Goal: Find specific page/section: Find specific page/section

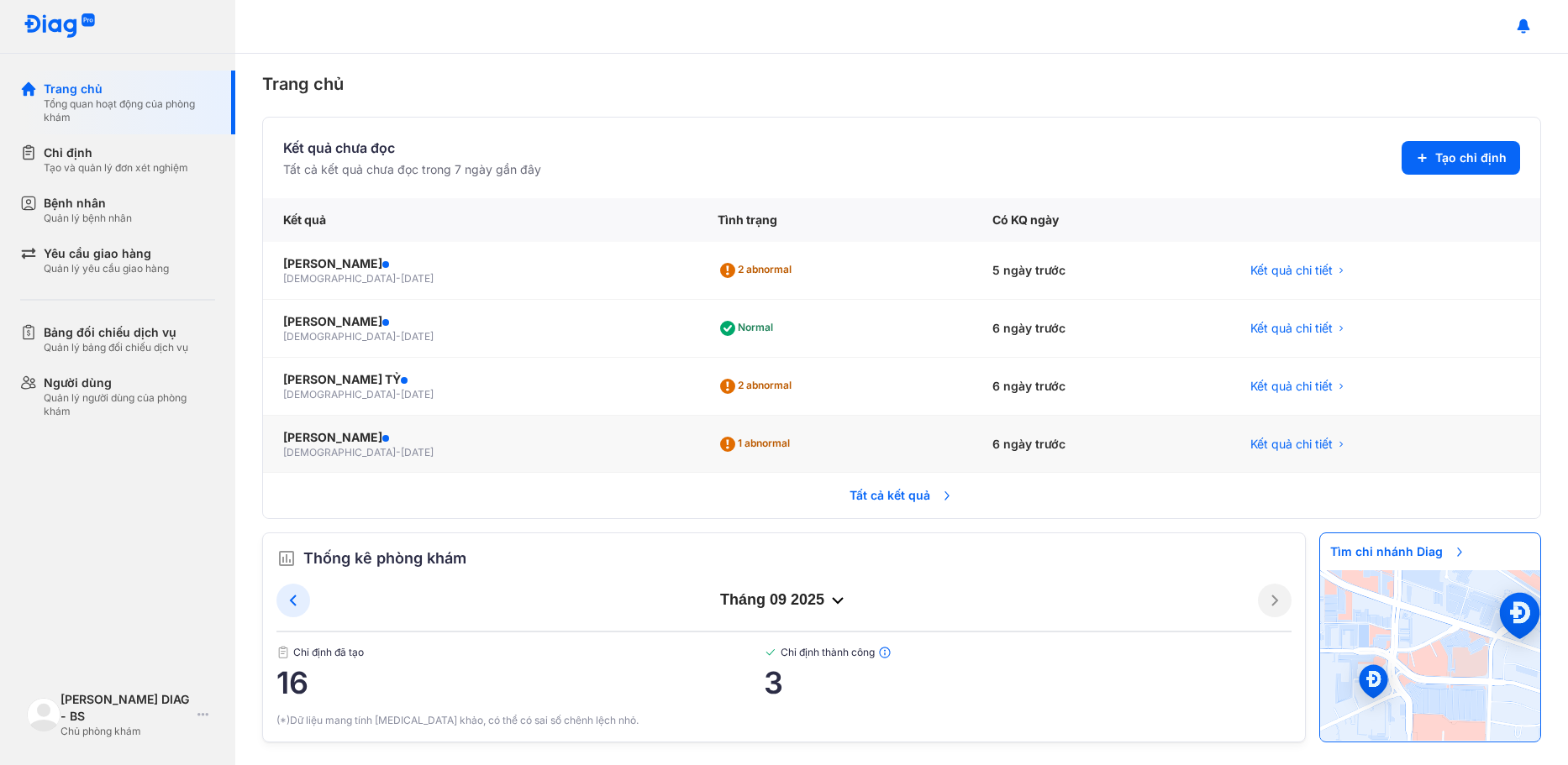
scroll to position [14, 0]
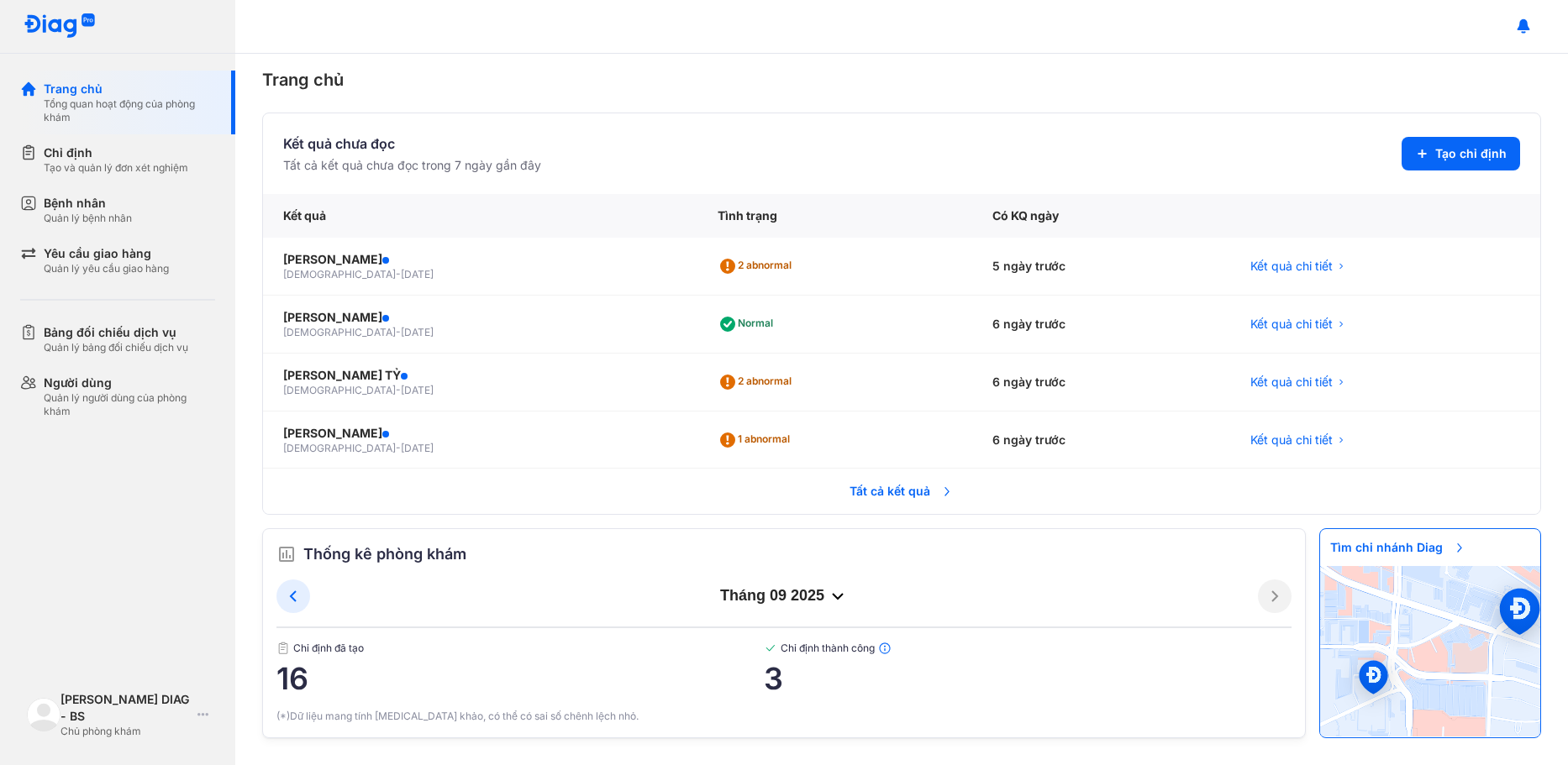
click at [764, 643] on img at bounding box center [771, 649] width 14 height 14
click at [765, 645] on img at bounding box center [771, 649] width 14 height 14
click at [765, 646] on img at bounding box center [771, 649] width 14 height 14
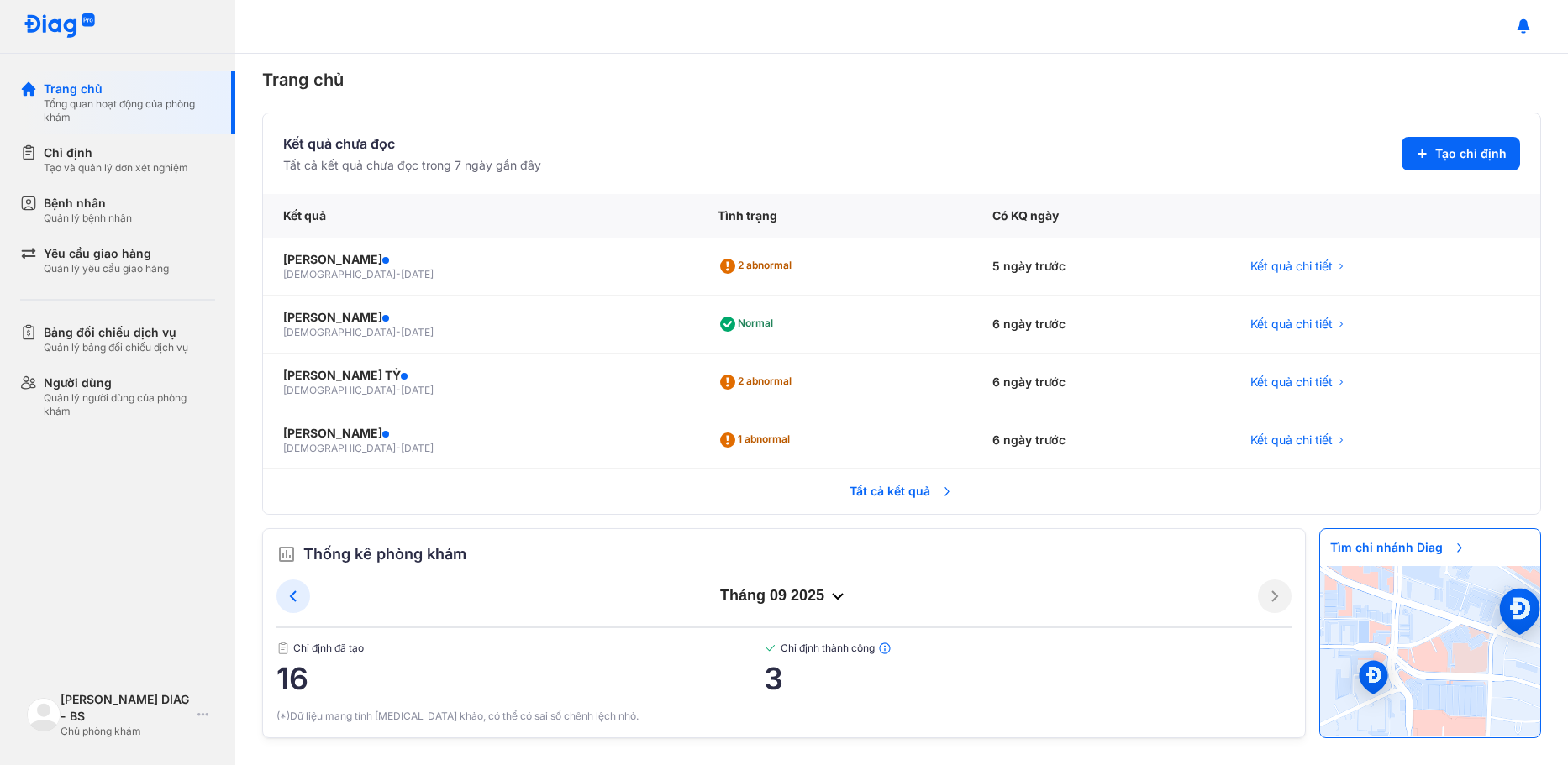
click at [923, 487] on span "Tất cả kết quả" at bounding box center [902, 491] width 124 height 37
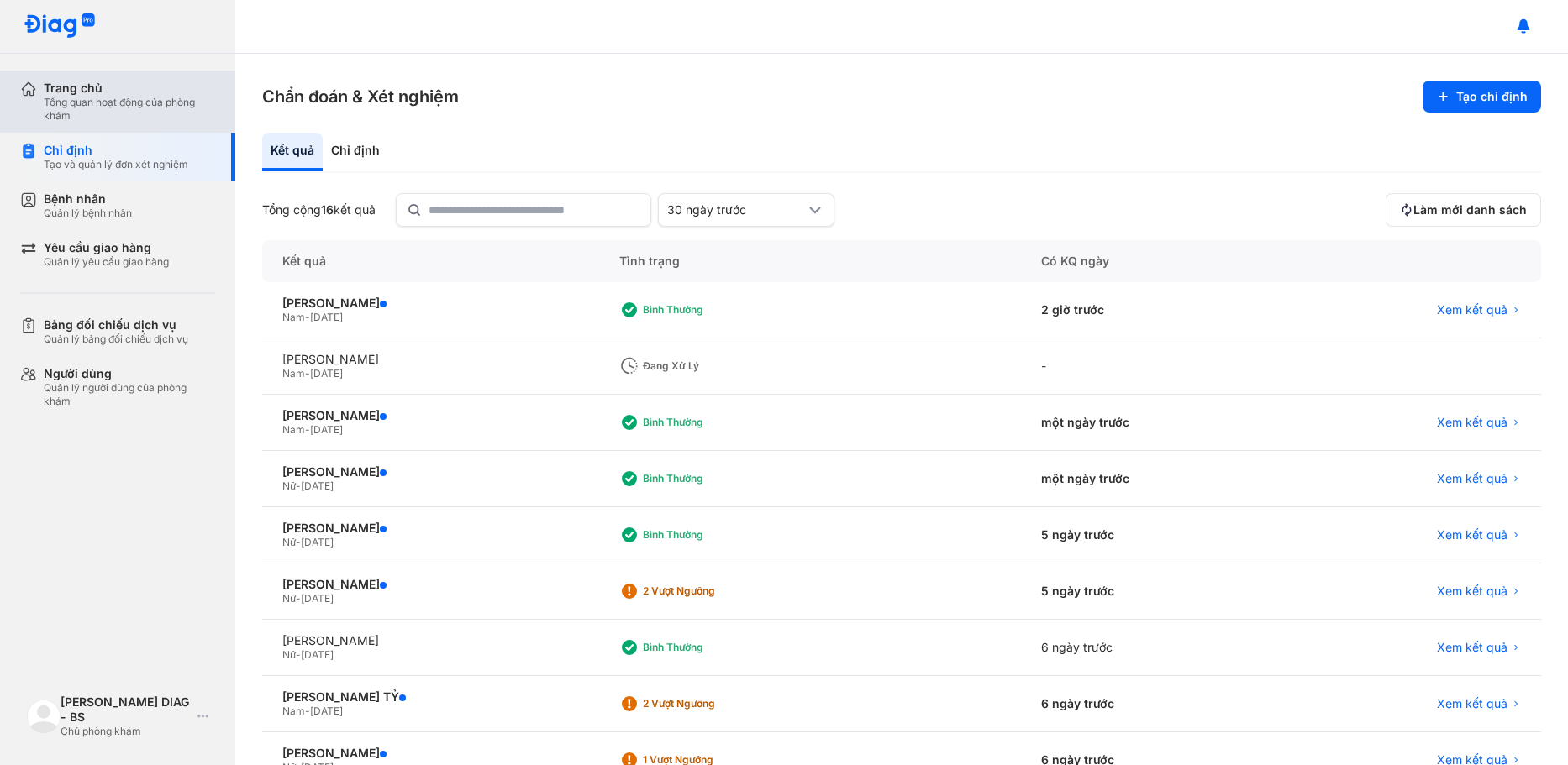
click at [118, 110] on div "Tổng quan hoạt động của phòng khám" at bounding box center [129, 109] width 172 height 27
